Goal: Transaction & Acquisition: Purchase product/service

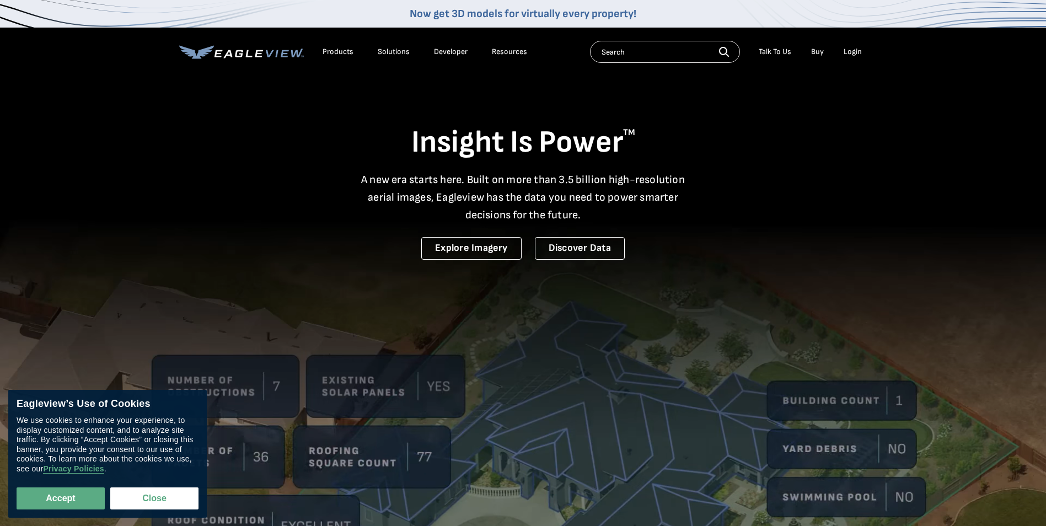
click at [848, 48] on div "Login" at bounding box center [853, 52] width 18 height 10
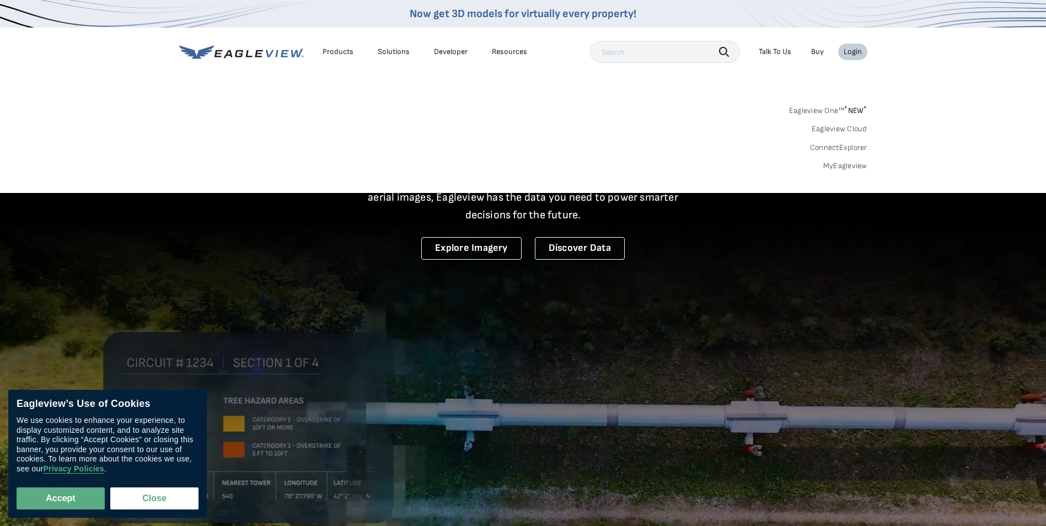
click at [860, 165] on link "MyEagleview" at bounding box center [846, 166] width 44 height 10
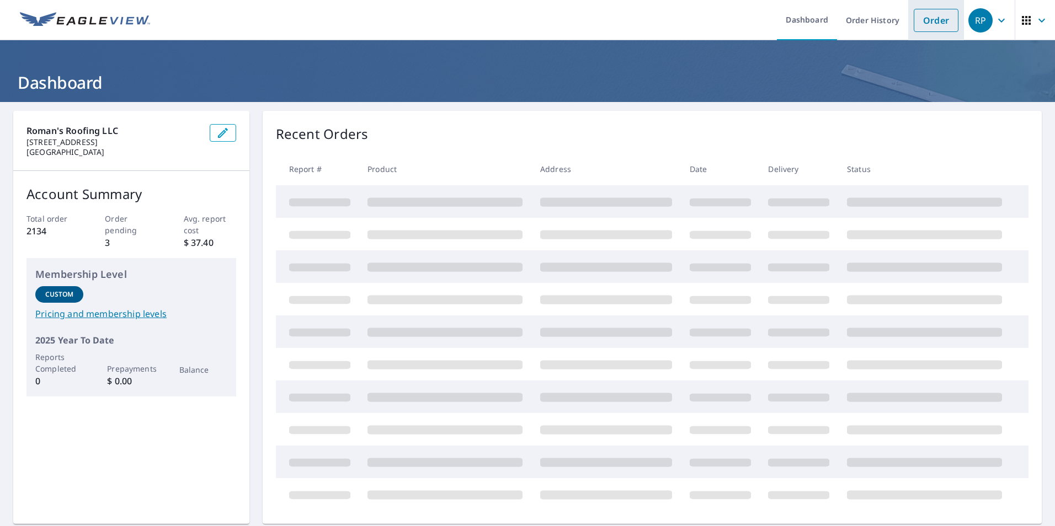
drag, startPoint x: 927, startPoint y: 21, endPoint x: 918, endPoint y: 27, distance: 10.7
click at [927, 21] on link "Order" at bounding box center [935, 20] width 45 height 23
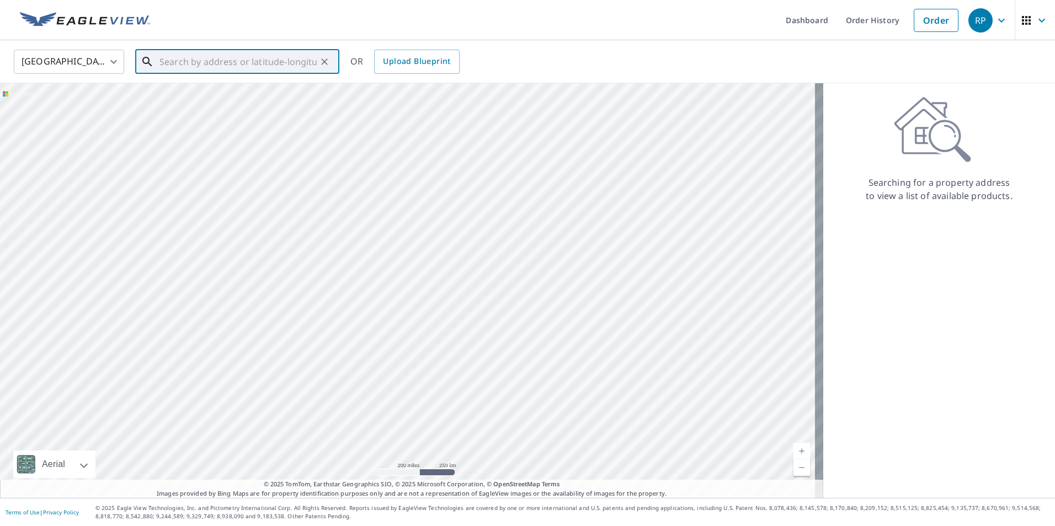
click at [274, 62] on input "text" at bounding box center [237, 61] width 157 height 31
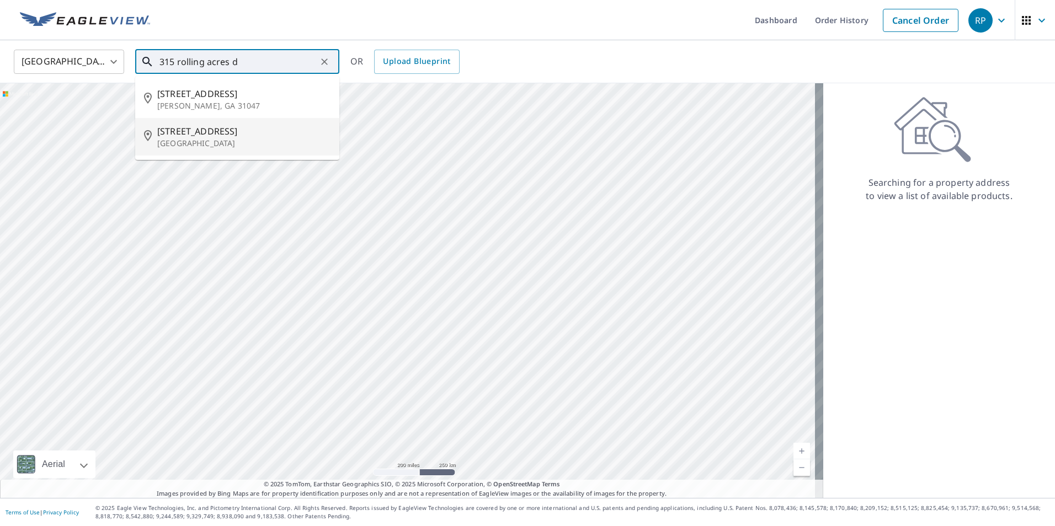
click at [264, 131] on span "[STREET_ADDRESS]" at bounding box center [243, 131] width 173 height 13
type input "[STREET_ADDRESS][PERSON_NAME]"
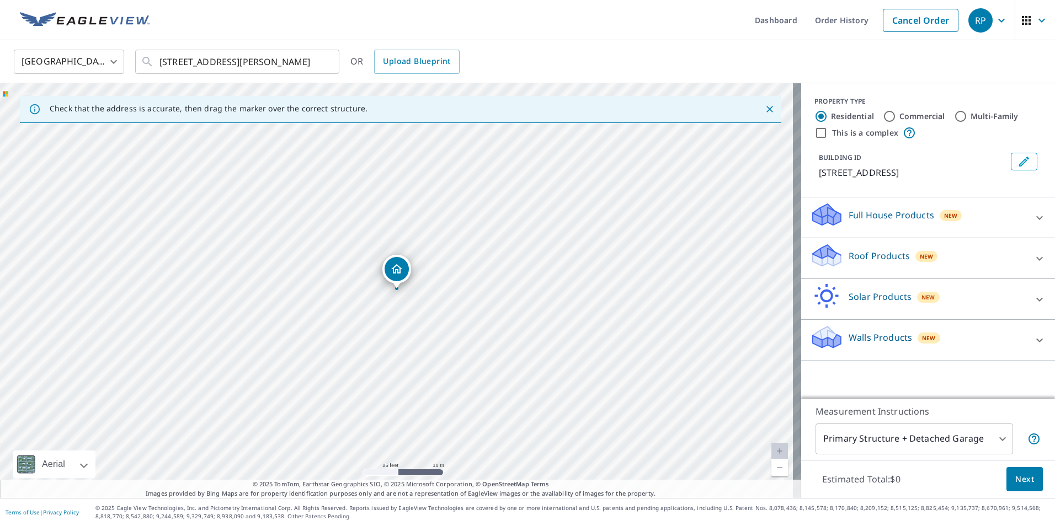
click at [1036, 258] on icon at bounding box center [1039, 258] width 7 height 4
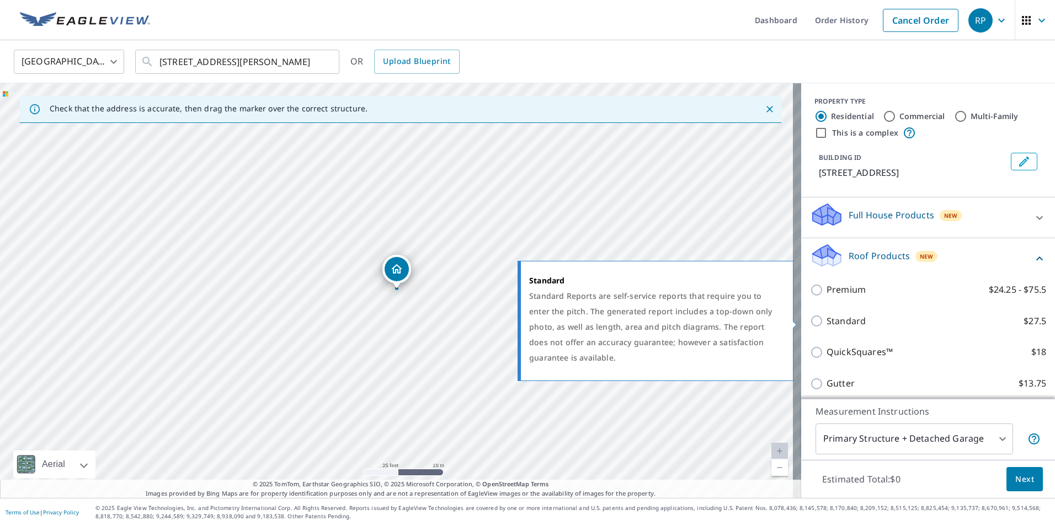
click at [810, 320] on input "Standard $27.5" at bounding box center [818, 320] width 17 height 13
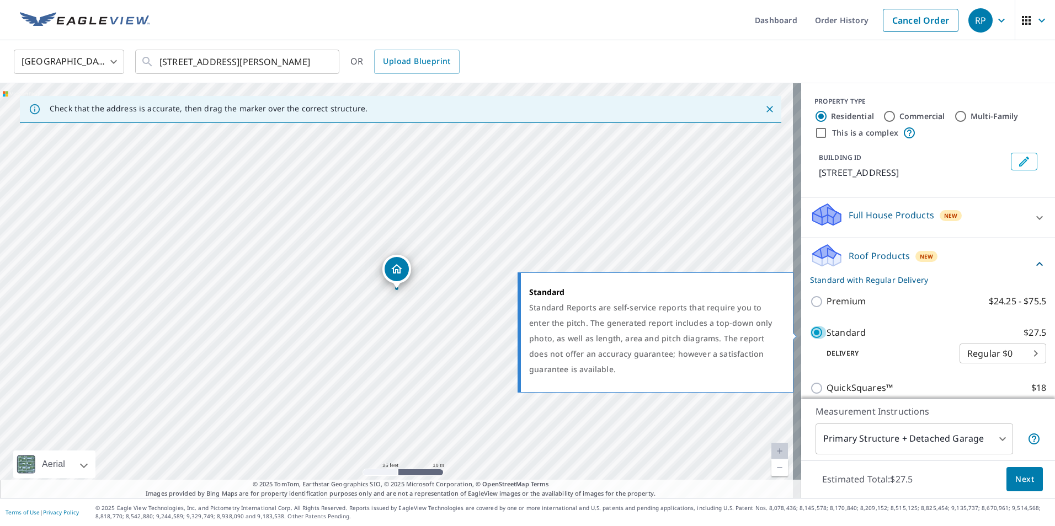
click at [810, 332] on input "Standard $27.5" at bounding box center [818, 332] width 17 height 13
checkbox input "false"
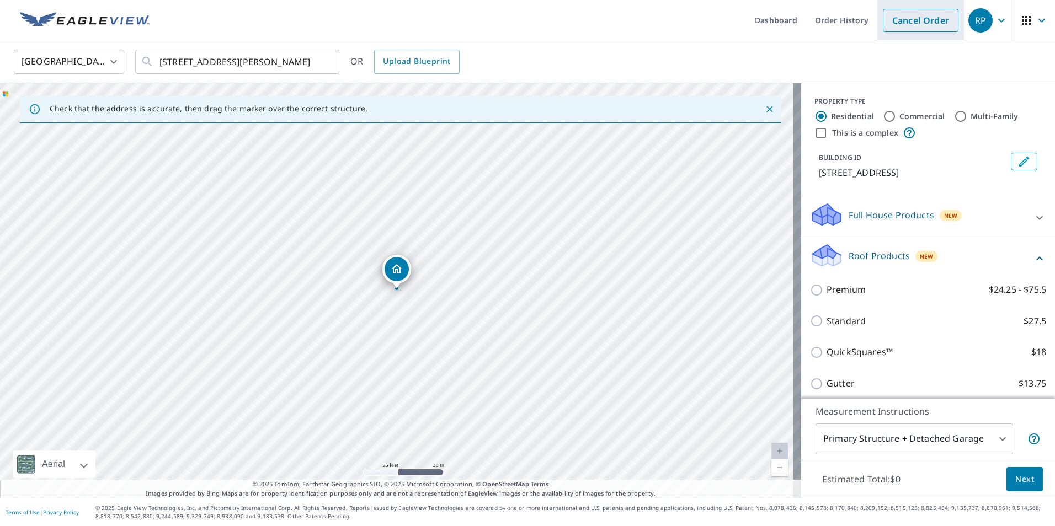
click at [906, 23] on link "Cancel Order" at bounding box center [921, 20] width 76 height 23
